Goal: Task Accomplishment & Management: Use online tool/utility

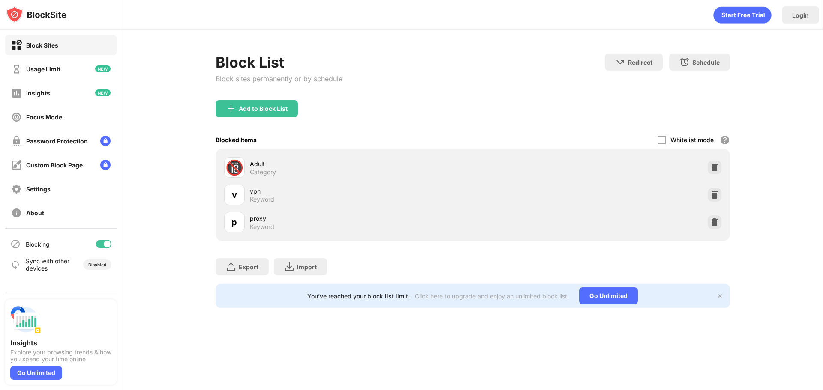
click at [712, 171] on img at bounding box center [714, 167] width 9 height 9
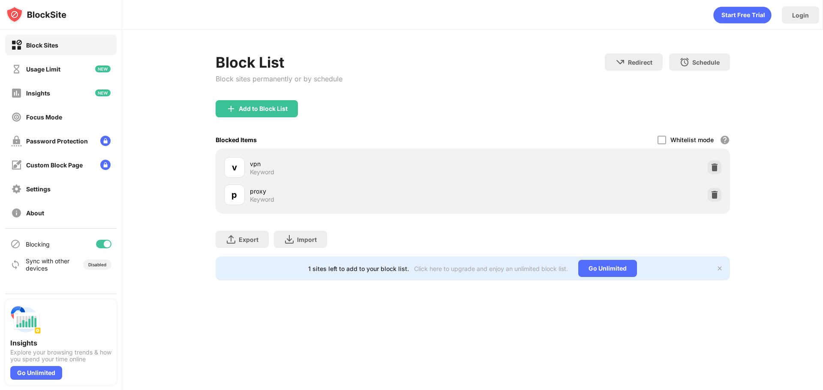
click at [712, 171] on img at bounding box center [714, 167] width 9 height 9
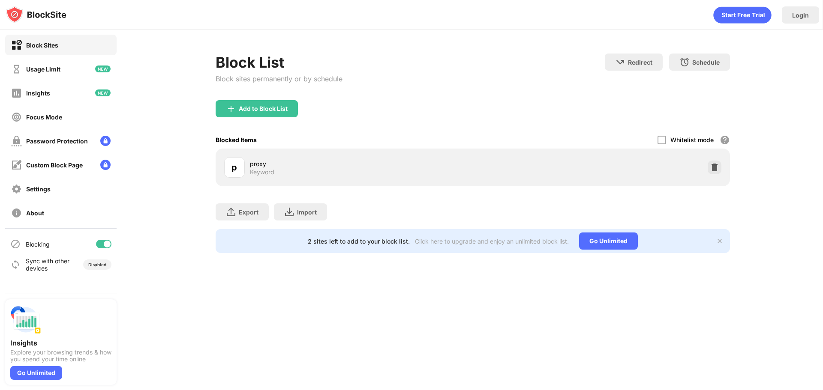
click at [712, 171] on img at bounding box center [714, 167] width 9 height 9
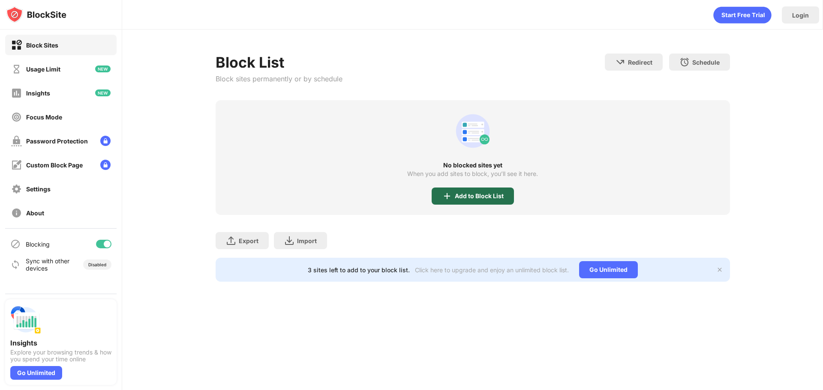
click at [463, 197] on div "Add to Block List" at bounding box center [479, 196] width 49 height 7
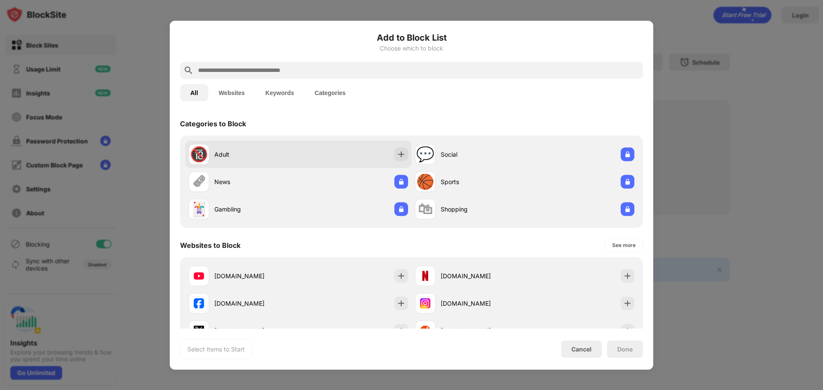
click at [389, 152] on div "🔞 Adult" at bounding box center [298, 154] width 226 height 27
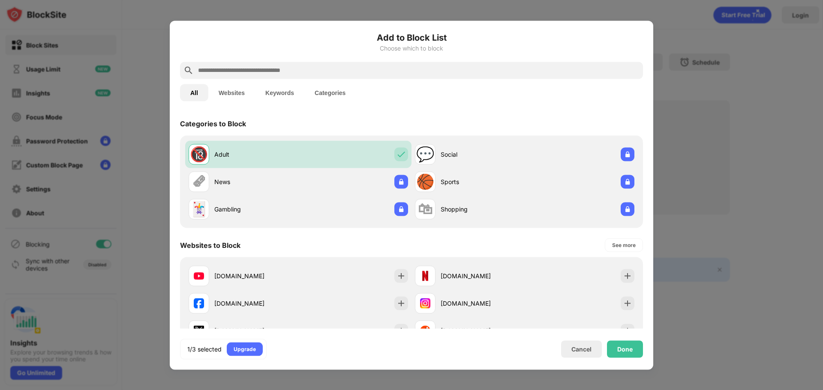
click at [278, 93] on button "Keywords" at bounding box center [279, 92] width 49 height 17
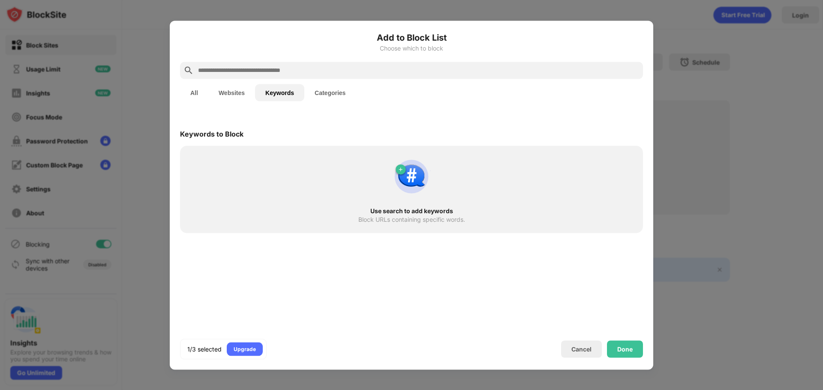
click at [339, 90] on button "Categories" at bounding box center [329, 92] width 51 height 17
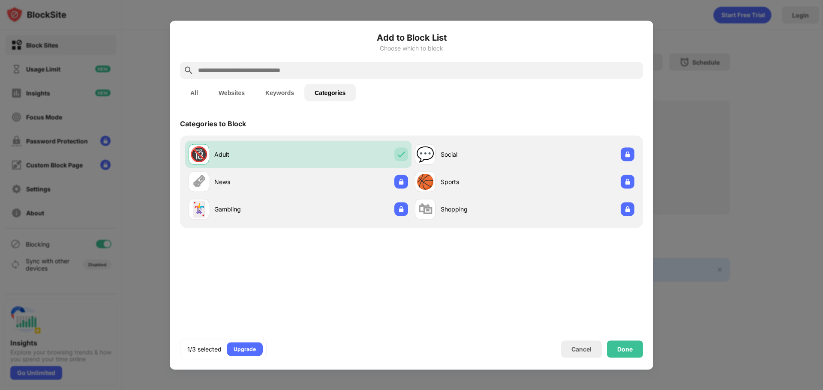
drag, startPoint x: 274, startPoint y: 91, endPoint x: 279, endPoint y: 86, distance: 7.0
click at [275, 91] on button "Keywords" at bounding box center [279, 92] width 49 height 17
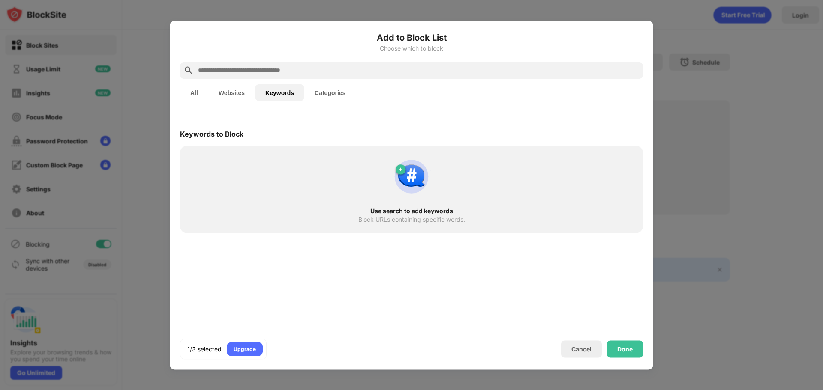
click at [290, 70] on input "text" at bounding box center [418, 70] width 442 height 10
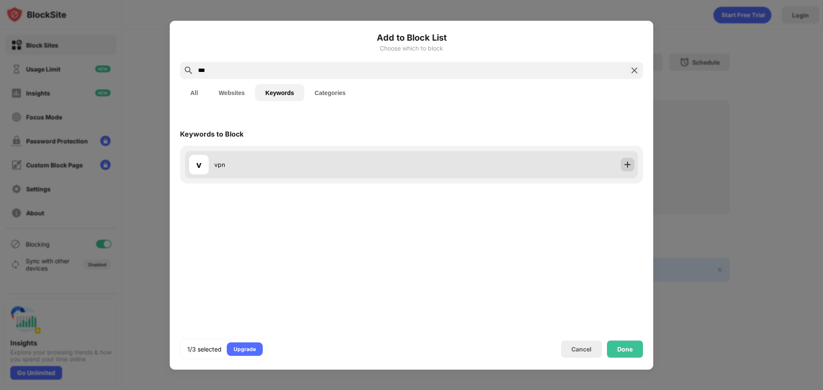
click at [622, 161] on div at bounding box center [628, 165] width 14 height 14
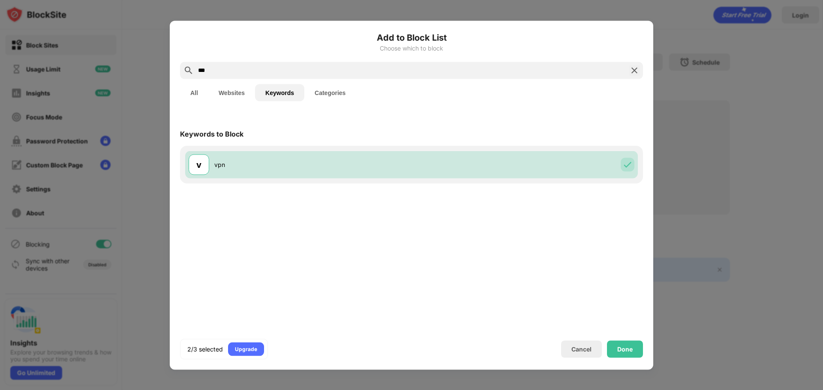
drag, startPoint x: 274, startPoint y: 75, endPoint x: 222, endPoint y: 75, distance: 51.4
click at [223, 75] on div "***" at bounding box center [411, 70] width 463 height 17
drag, startPoint x: 222, startPoint y: 75, endPoint x: 177, endPoint y: 74, distance: 44.6
click at [177, 74] on div "Add to Block List Choose which to block *** All Websites Keywords Categories Ke…" at bounding box center [411, 195] width 483 height 349
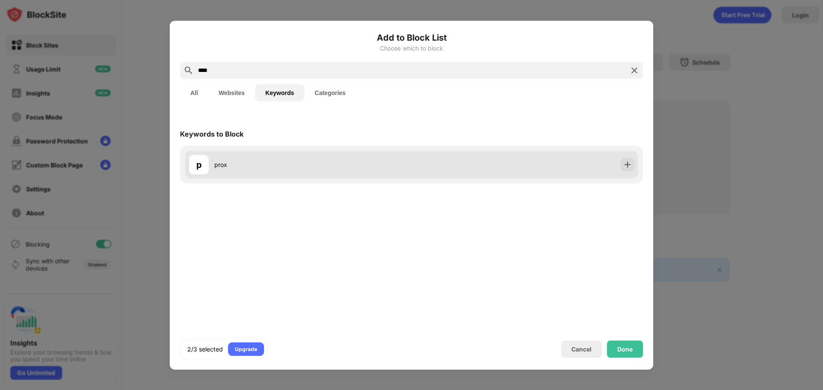
type input "****"
click at [620, 156] on div "p prox" at bounding box center [411, 164] width 453 height 27
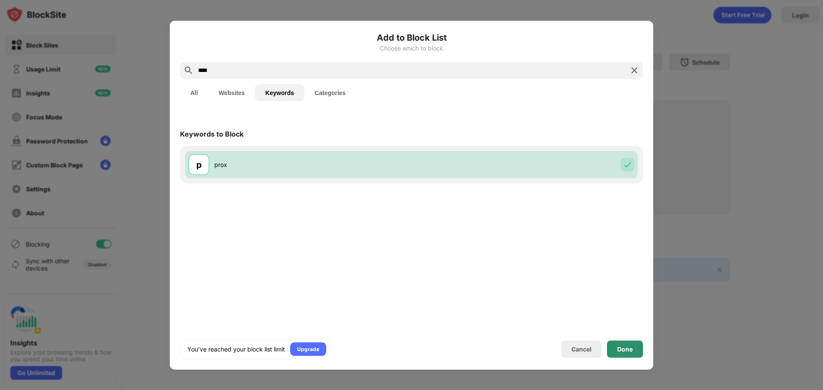
click at [642, 344] on div "Done" at bounding box center [625, 349] width 36 height 17
